Goal: Information Seeking & Learning: Learn about a topic

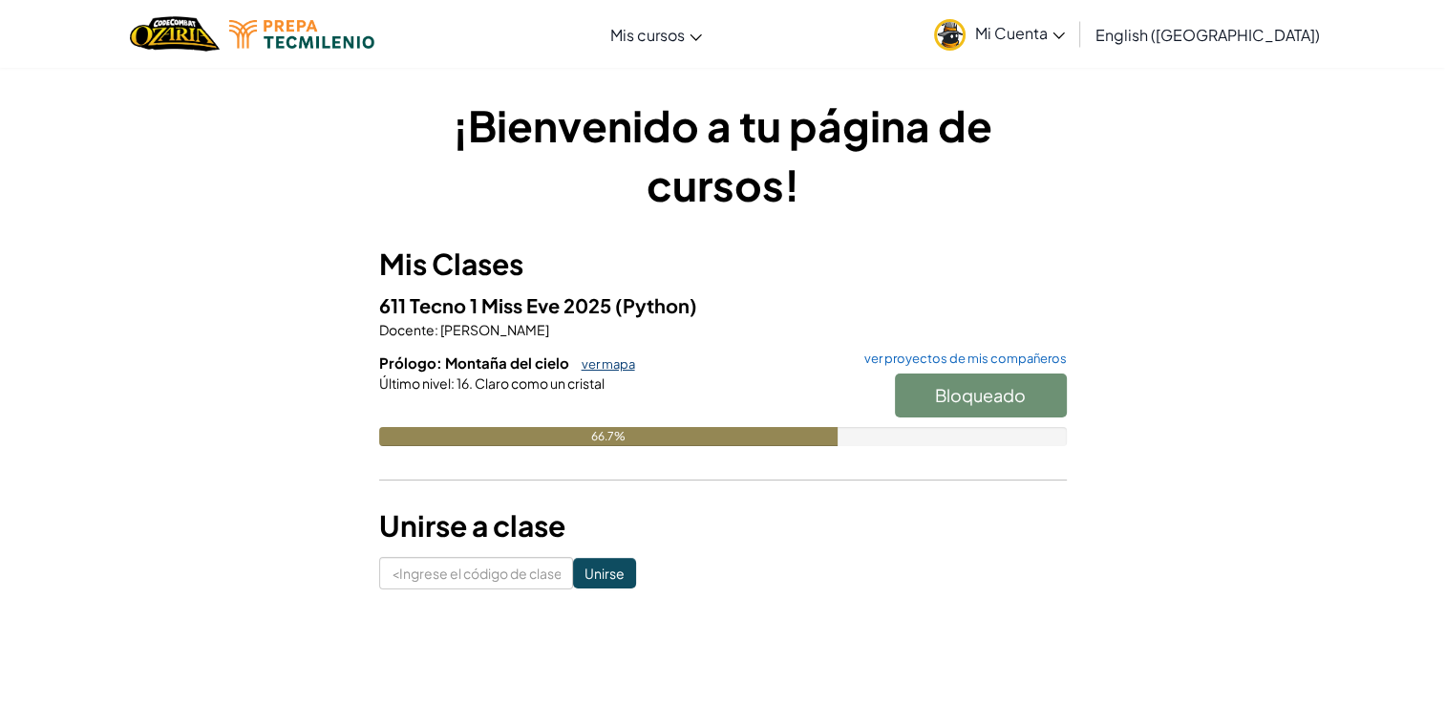
click at [618, 360] on link "ver mapa" at bounding box center [603, 363] width 63 height 15
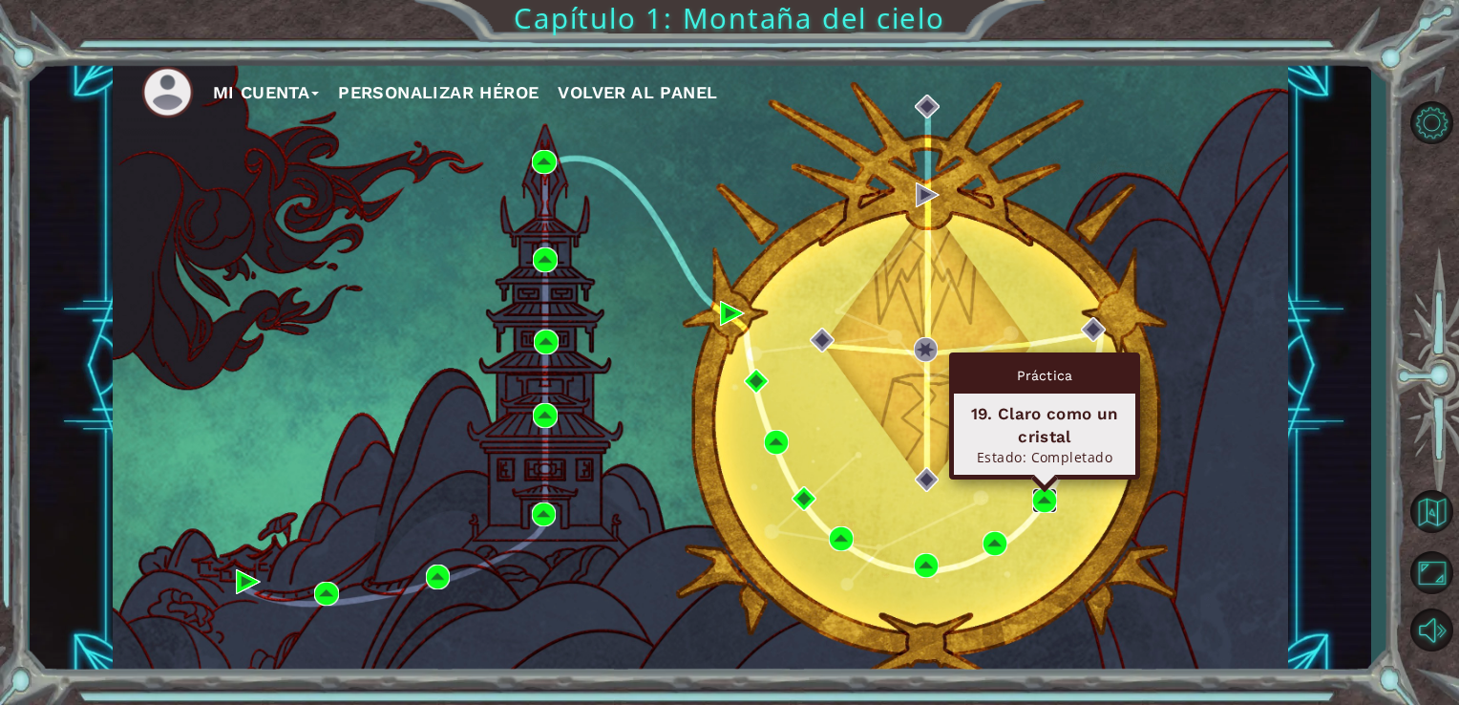
click at [1043, 491] on img at bounding box center [1044, 500] width 25 height 25
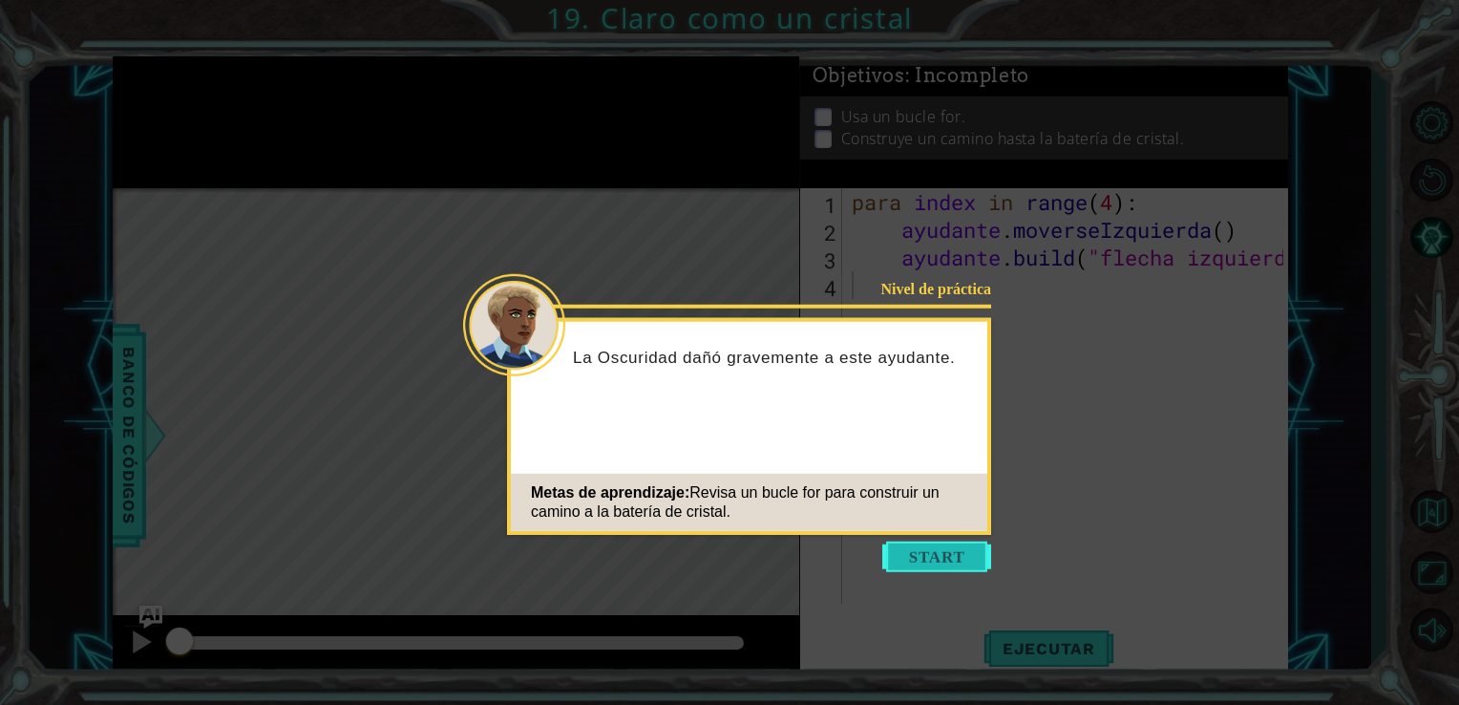
click at [923, 550] on button "Empezar" at bounding box center [937, 557] width 109 height 31
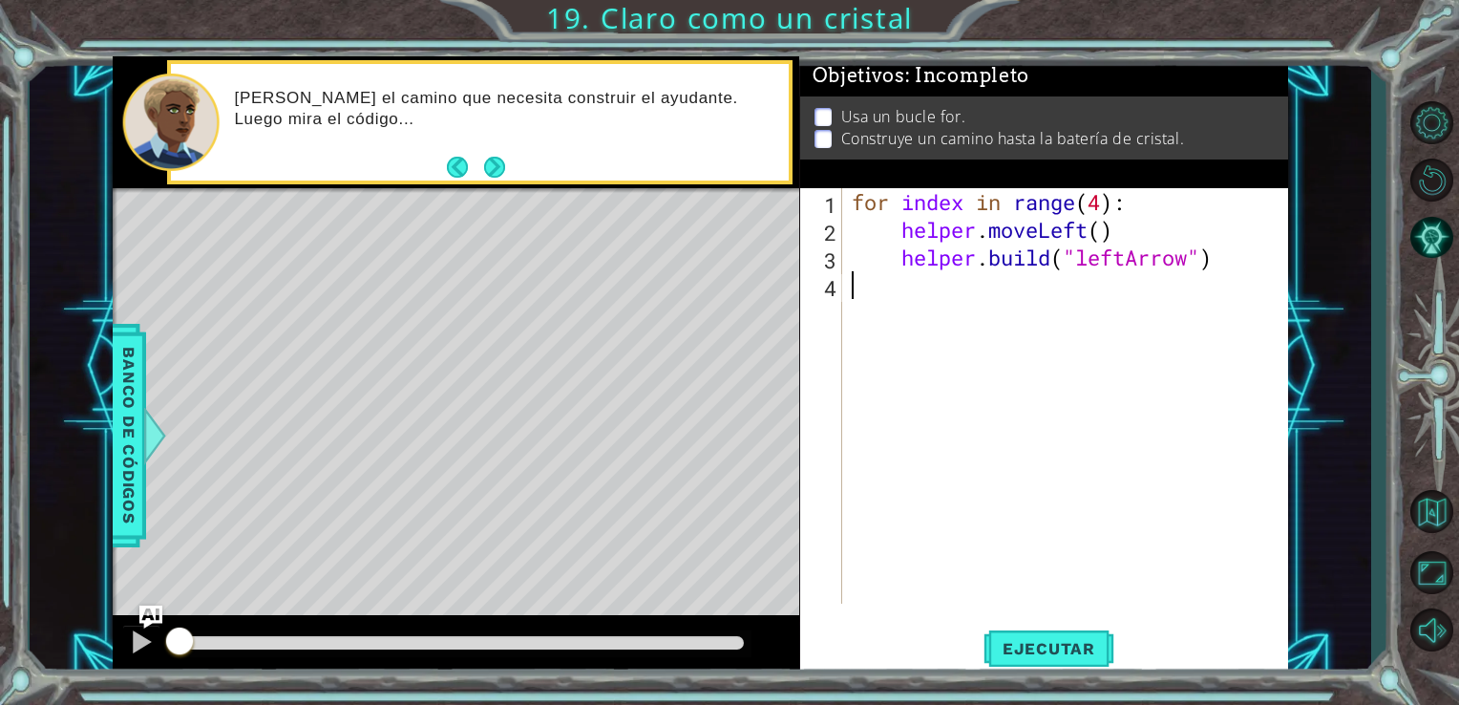
click at [1041, 411] on div "for index in range ( 4 ) : helper . moveLeft ( ) helper . build ( "leftArrow" )" at bounding box center [1071, 423] width 446 height 471
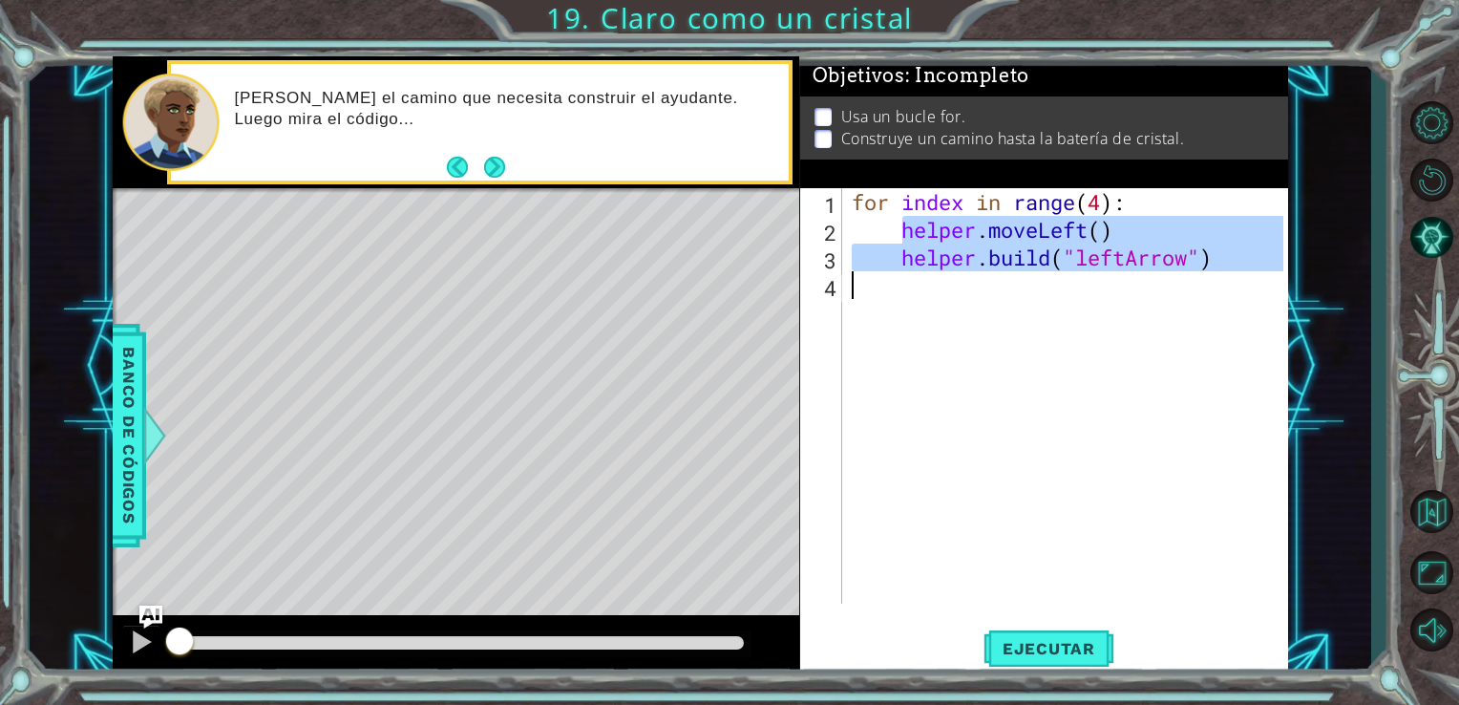
drag, startPoint x: 903, startPoint y: 228, endPoint x: 1240, endPoint y: 277, distance: 340.7
click at [1240, 277] on div "for index in range ( 4 ) : helper . moveLeft ( ) helper . build ( "leftArrow" )" at bounding box center [1071, 423] width 446 height 471
type textarea "[DOMAIN_NAME]("leftArrow")"
